Goal: Find contact information: Find contact information

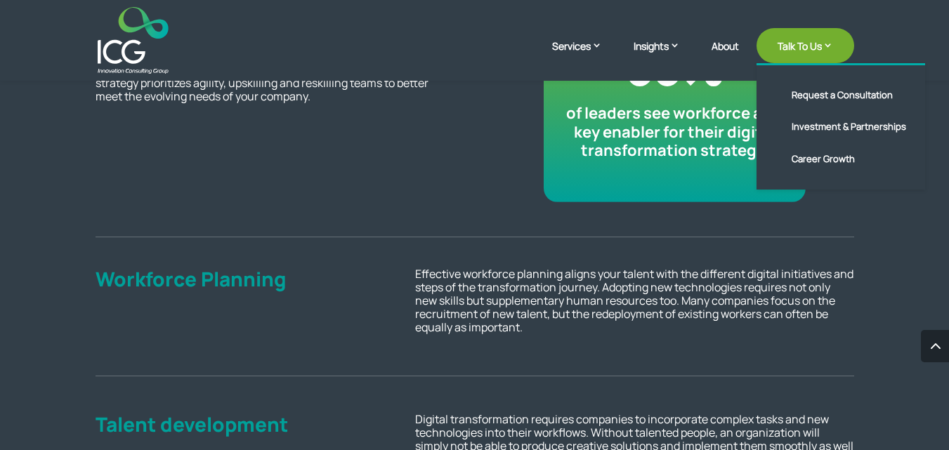
scroll to position [2164, 0]
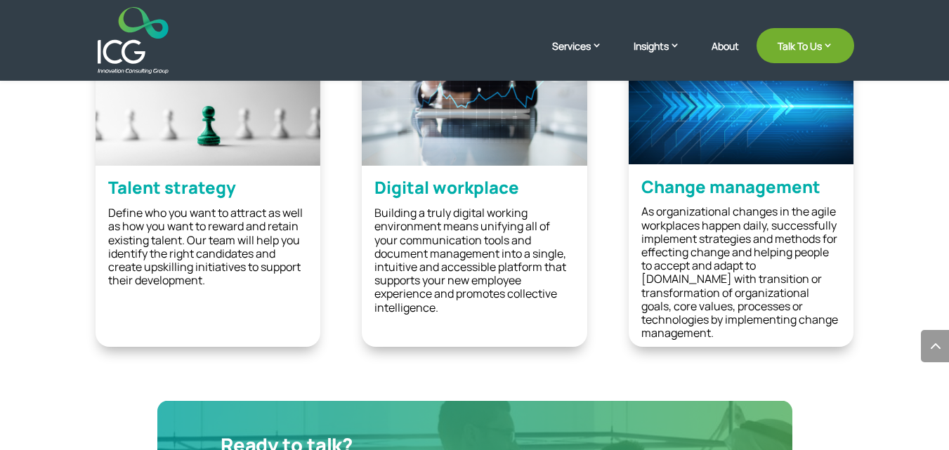
click at [213, 1] on header "Services Enterprise Transformation Digital Strategy Digital Product Innovation …" at bounding box center [474, 40] width 949 height 81
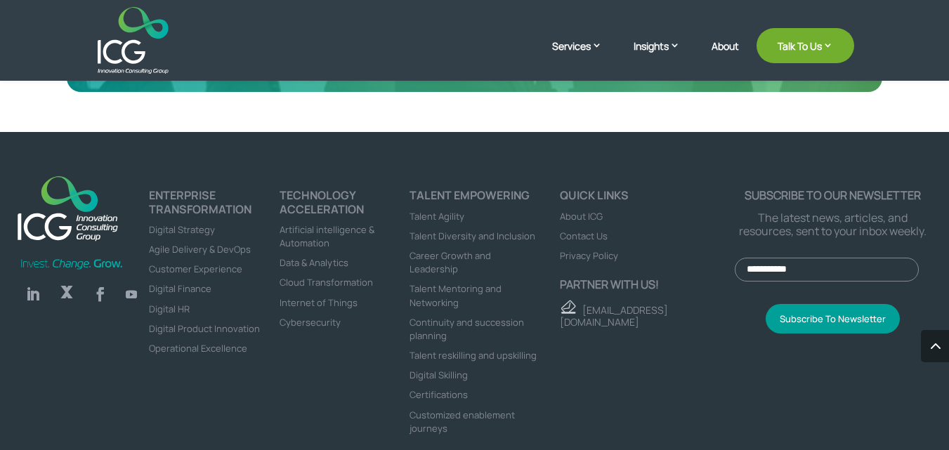
scroll to position [2673, 0]
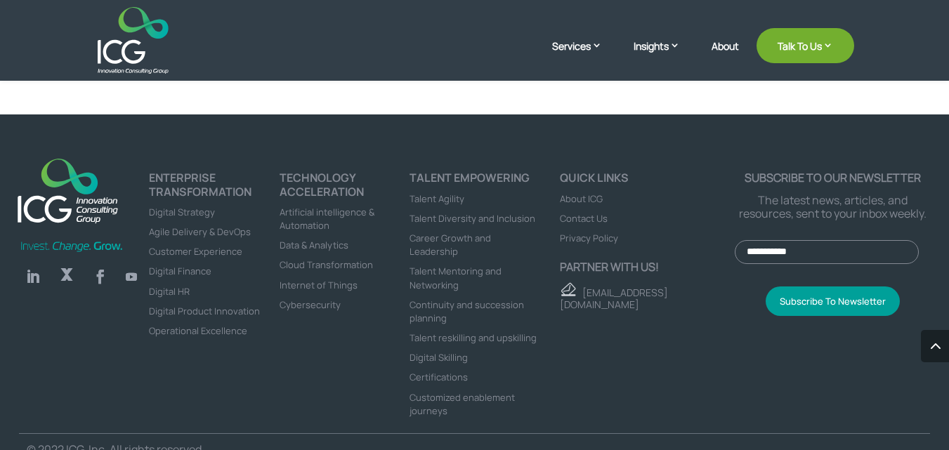
click at [34, 270] on link "Follow" at bounding box center [33, 277] width 28 height 28
click at [600, 212] on span "Contact Us" at bounding box center [584, 218] width 48 height 13
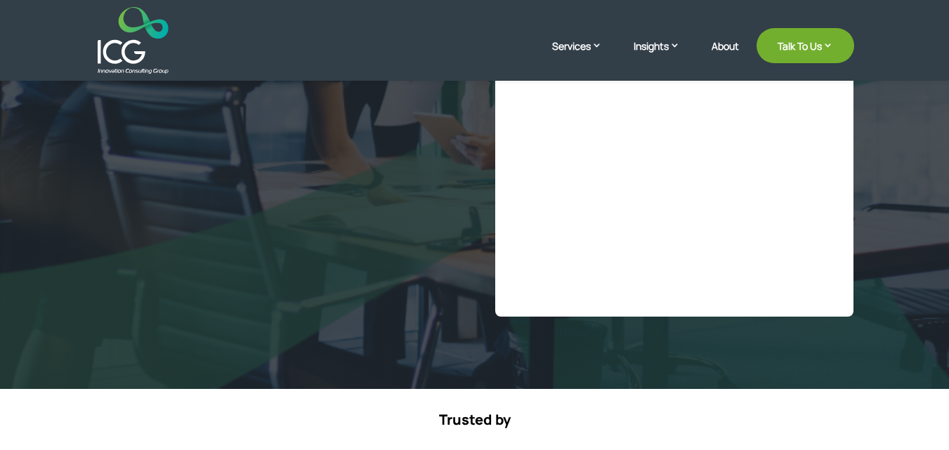
select select "**"
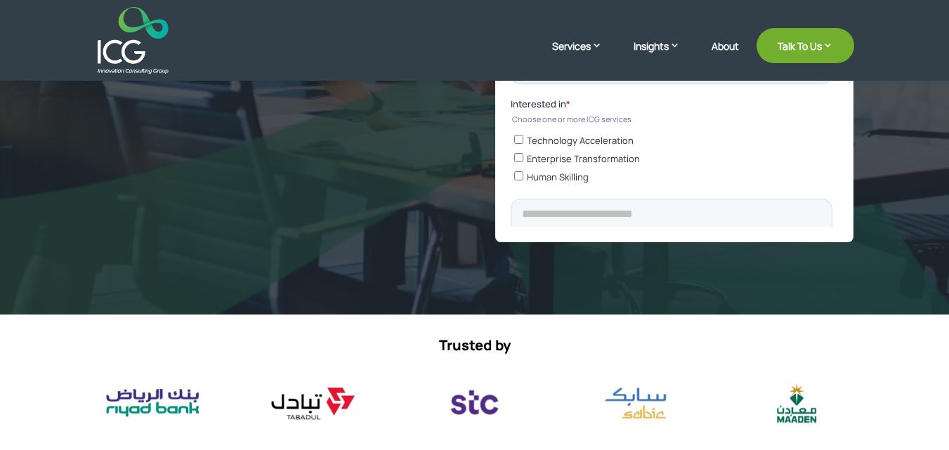
scroll to position [492, 0]
